Goal: Information Seeking & Learning: Learn about a topic

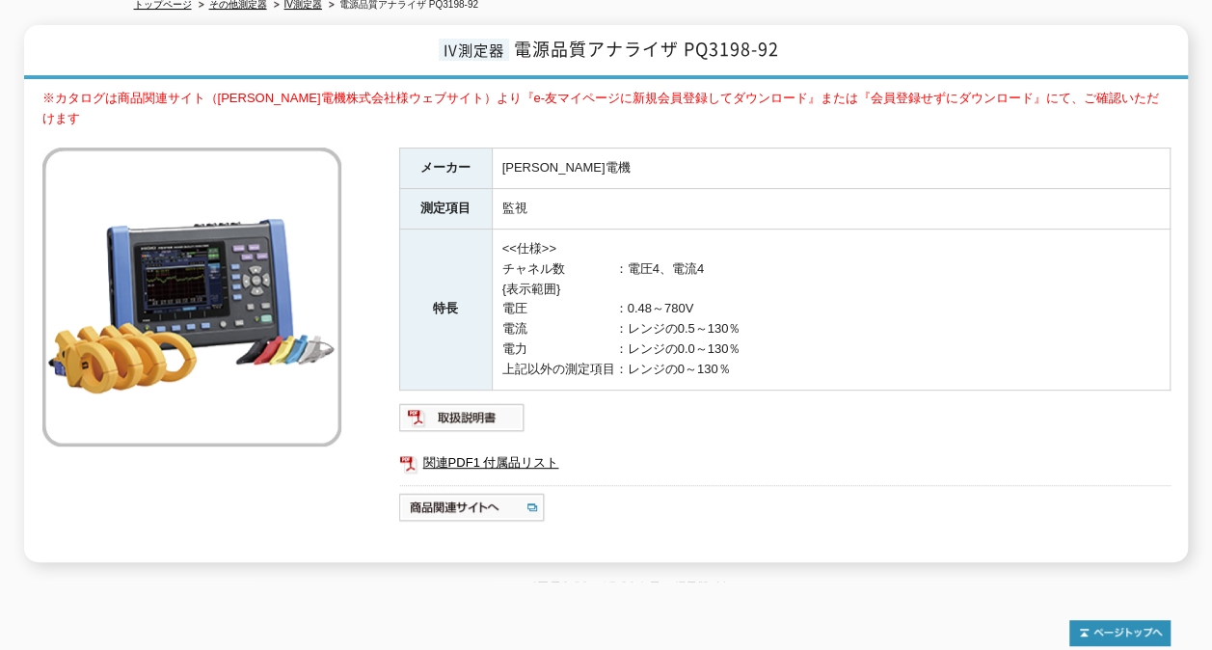
scroll to position [204, 0]
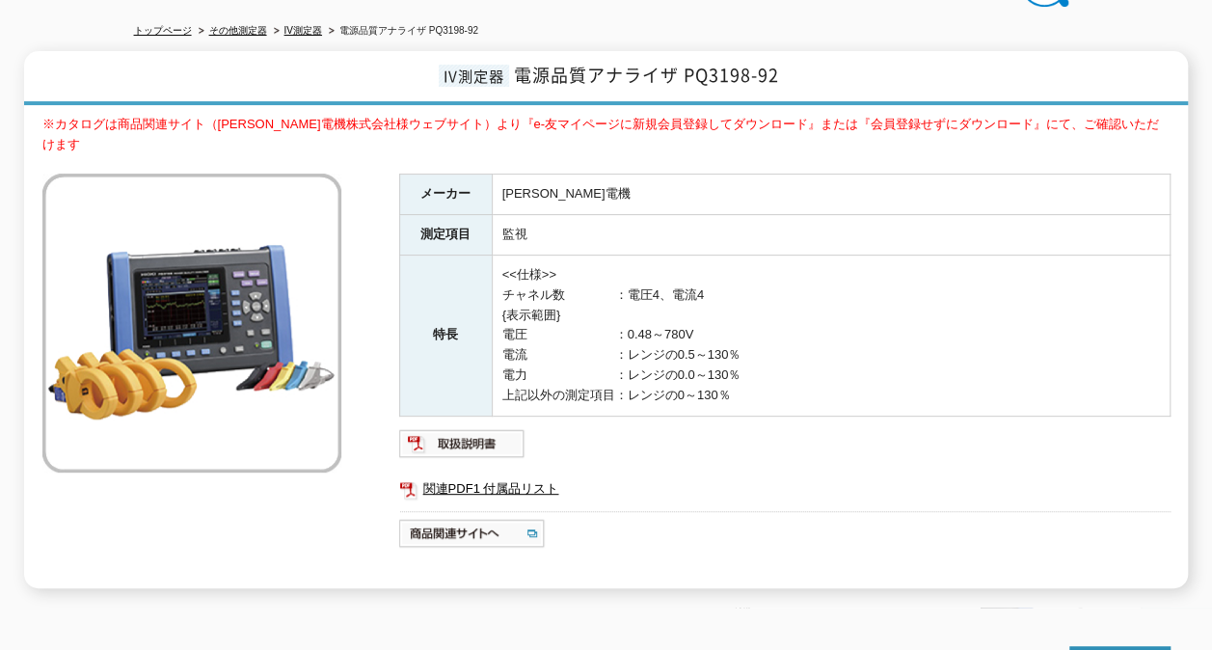
click at [543, 215] on td "監視" at bounding box center [831, 235] width 678 height 41
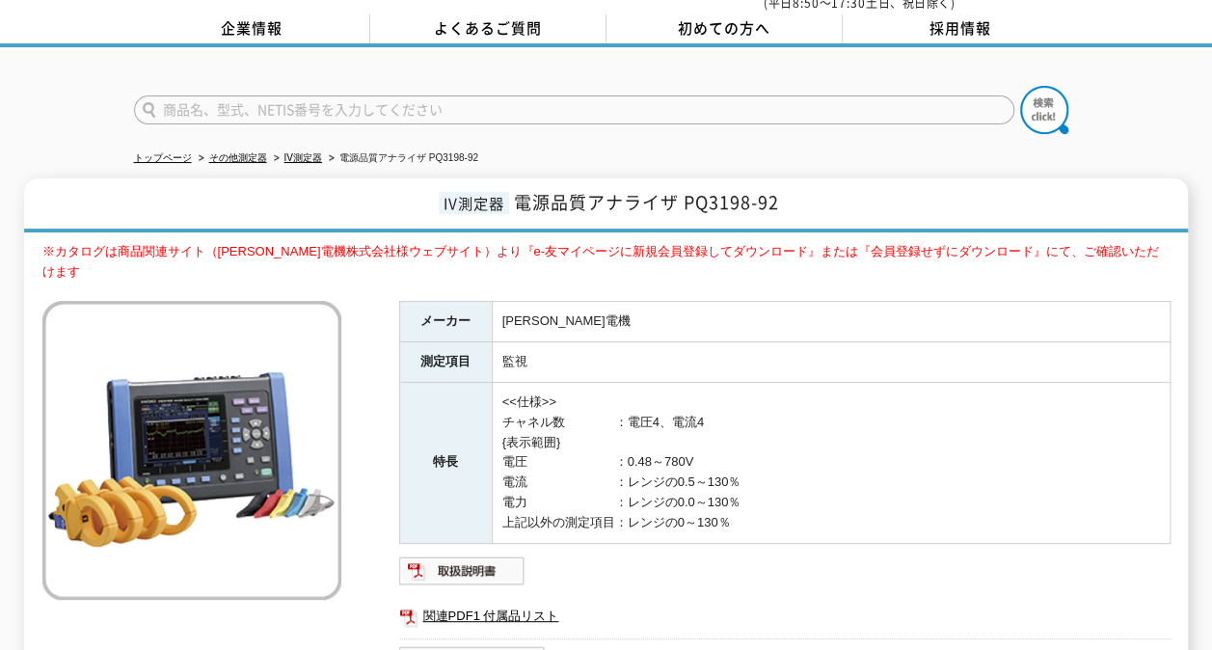
scroll to position [108, 0]
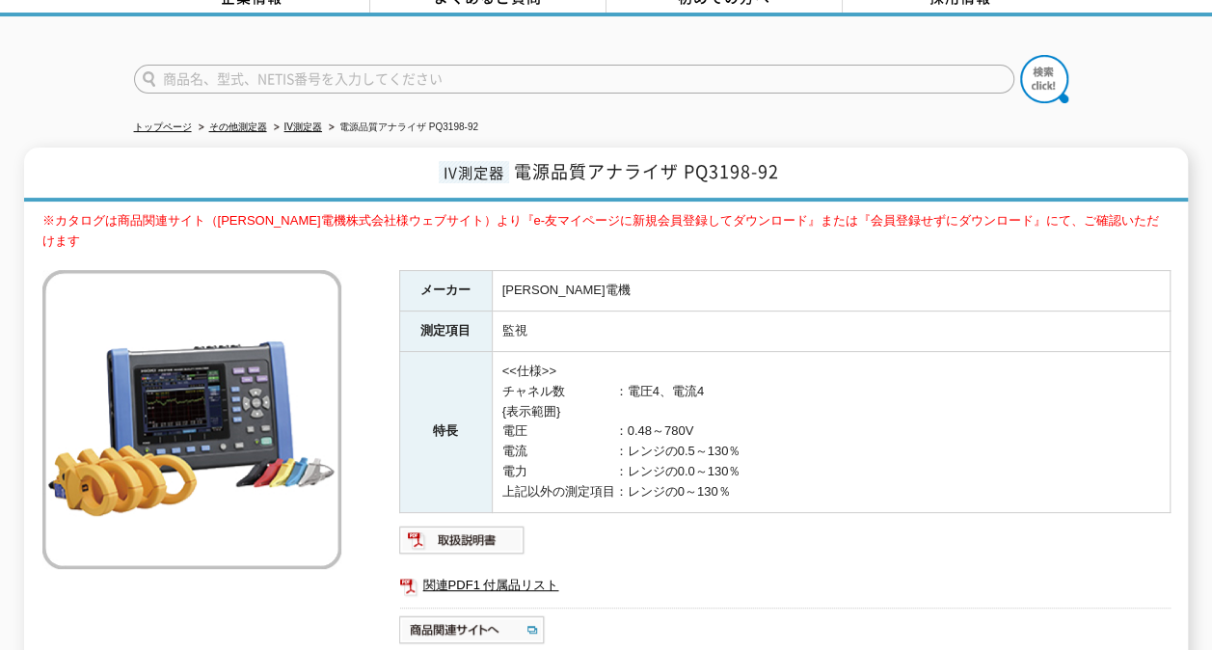
click at [285, 389] on img at bounding box center [191, 419] width 299 height 299
drag, startPoint x: 521, startPoint y: 155, endPoint x: 681, endPoint y: 149, distance: 160.2
click at [681, 158] on span "電源品質アナライザ PQ3198-92" at bounding box center [646, 171] width 265 height 26
copy span "電源品質アナライザ"
click at [639, 213] on span "※カタログは商品関連サイト（[PERSON_NAME]電機株式会社様ウェブサイト）より『e-友マイページに新規会員登録してダウンロード』または『会員登録せずに…" at bounding box center [600, 230] width 1117 height 35
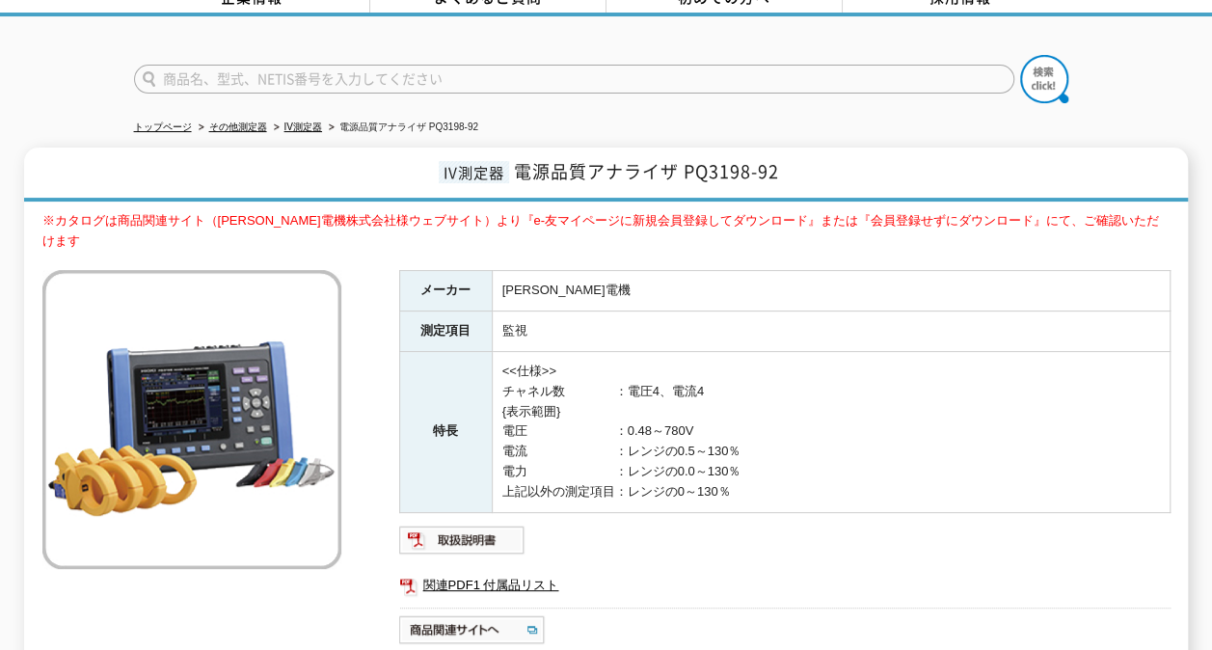
click at [521, 158] on span "電源品質アナライザ PQ3198-92" at bounding box center [646, 171] width 265 height 26
drag, startPoint x: 520, startPoint y: 158, endPoint x: 678, endPoint y: 164, distance: 158.3
click at [678, 164] on span "電源品質アナライザ PQ3198-92" at bounding box center [646, 171] width 265 height 26
copy span "電源品質アナライザ"
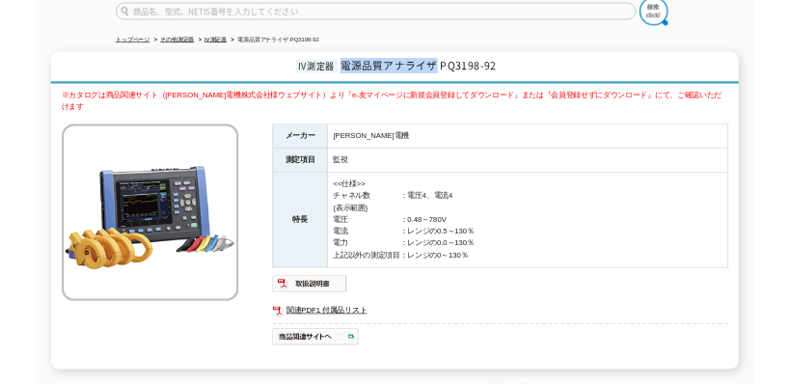
scroll to position [193, 0]
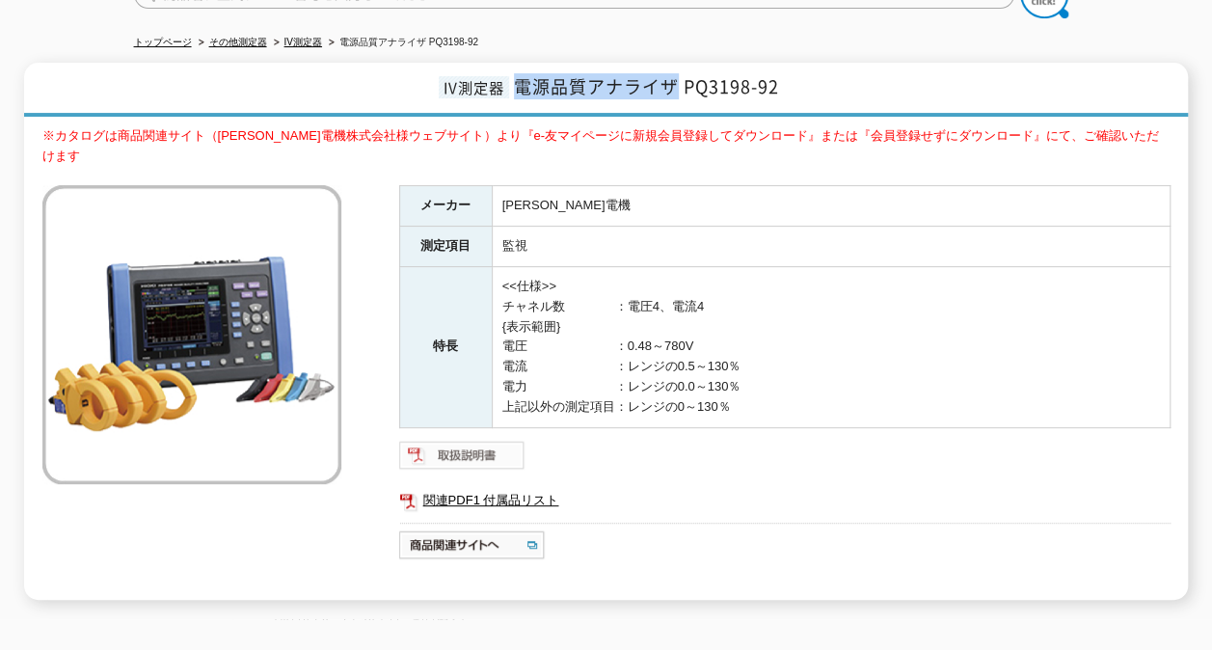
click at [486, 440] on img at bounding box center [462, 455] width 126 height 31
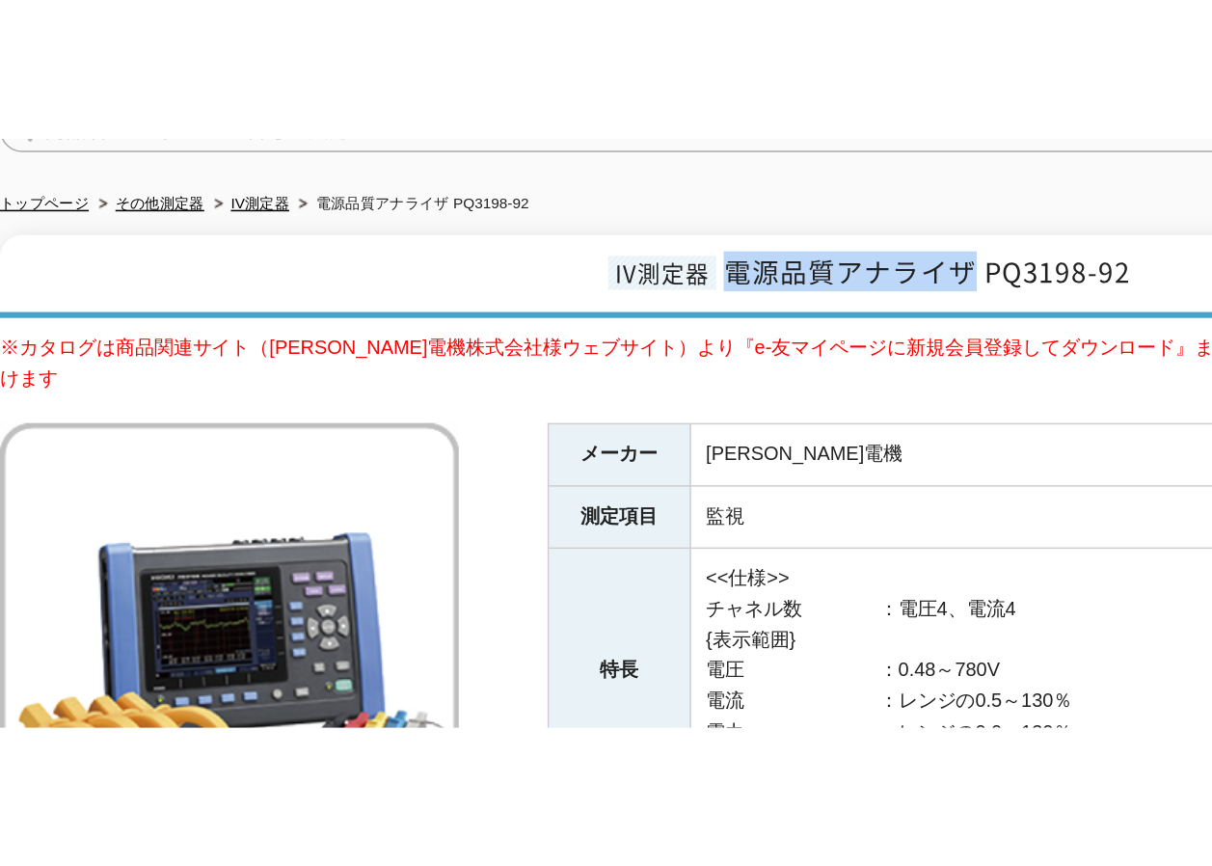
scroll to position [170, 0]
